Goal: Find specific page/section: Find specific page/section

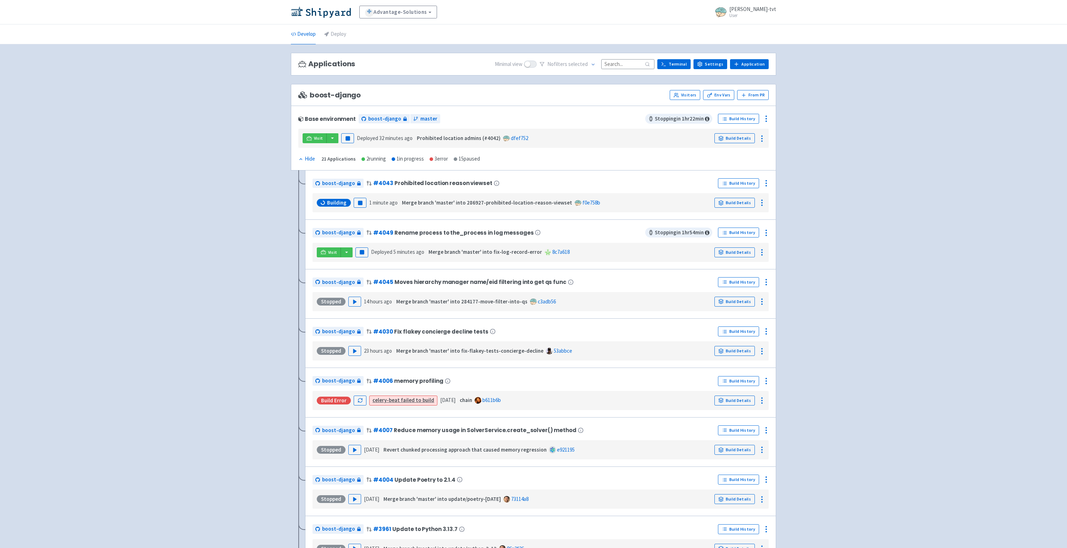
click at [833, 172] on div "Advantage-Solutions View Organizations ian-tvt User Profile Sign out Develop De…" at bounding box center [533, 443] width 1067 height 887
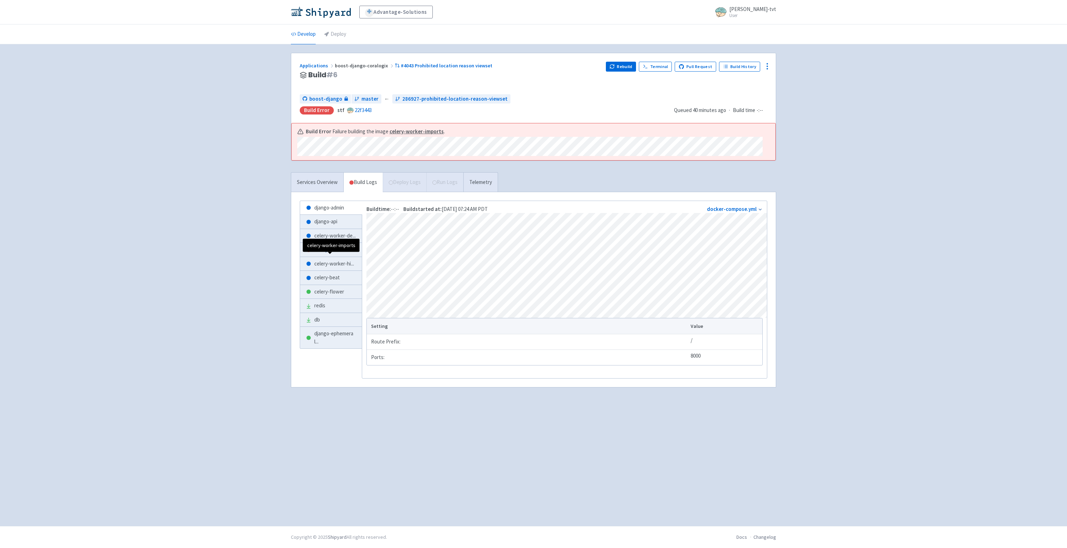
click at [328, 254] on span "celery-worker-im ..." at bounding box center [334, 250] width 41 height 8
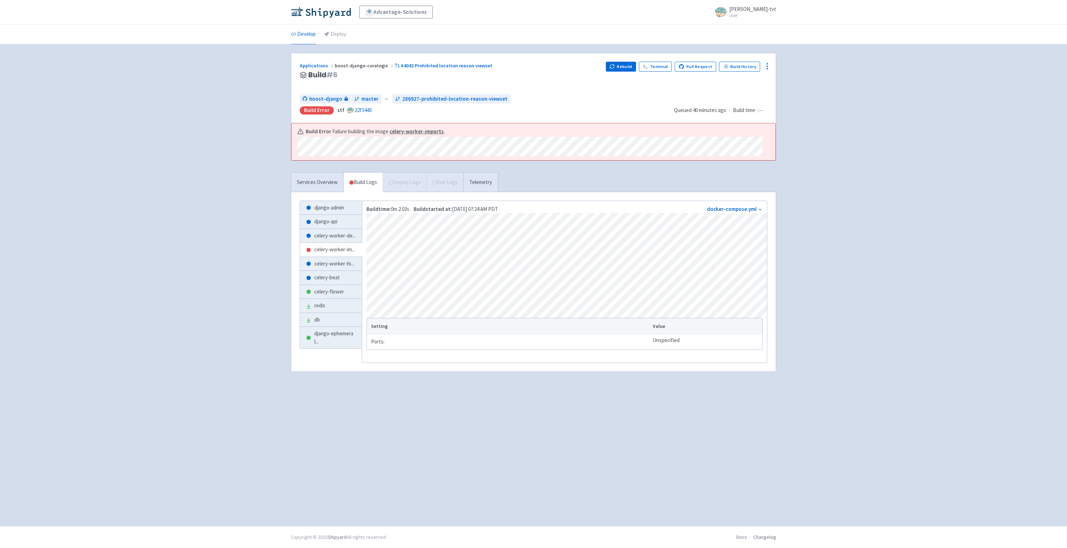
click at [159, 243] on div "Advantage-Solutions ian-tvt User Profile Sign out Develop Deploy" at bounding box center [533, 263] width 1067 height 526
